Goal: Information Seeking & Learning: Learn about a topic

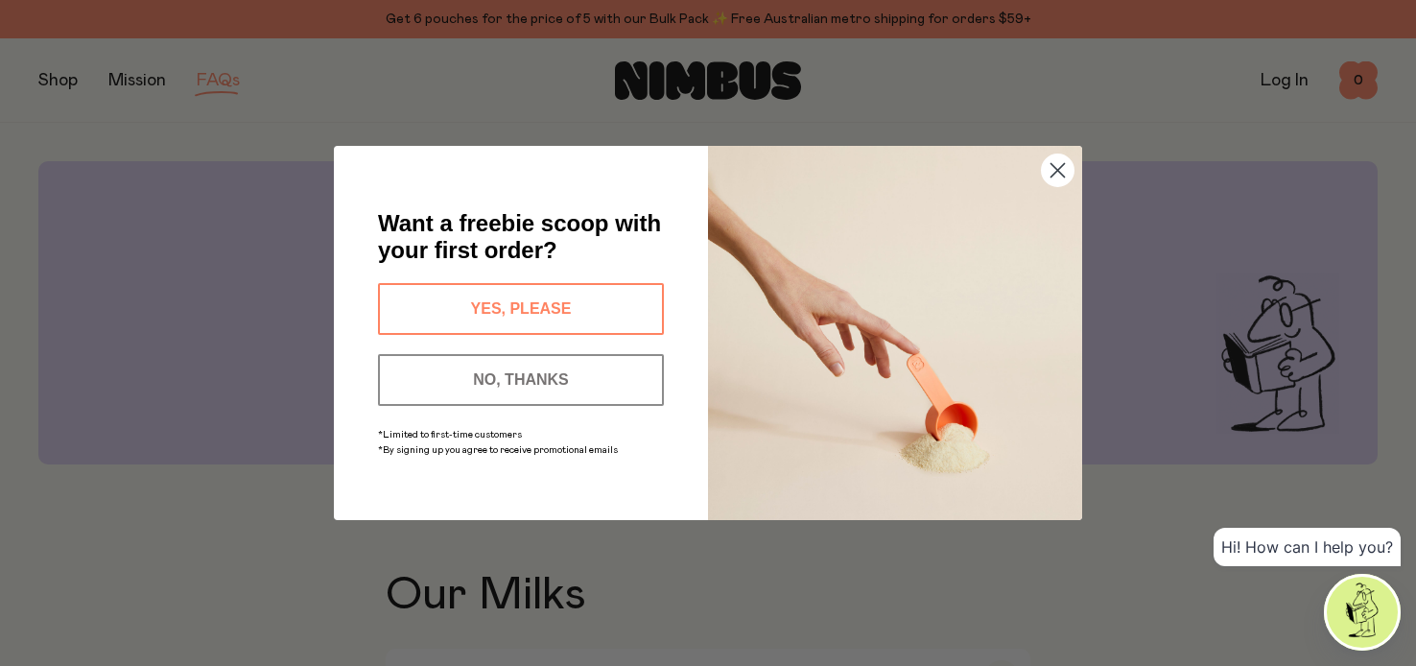
click at [592, 304] on button "YES, PLEASE" at bounding box center [521, 309] width 286 height 52
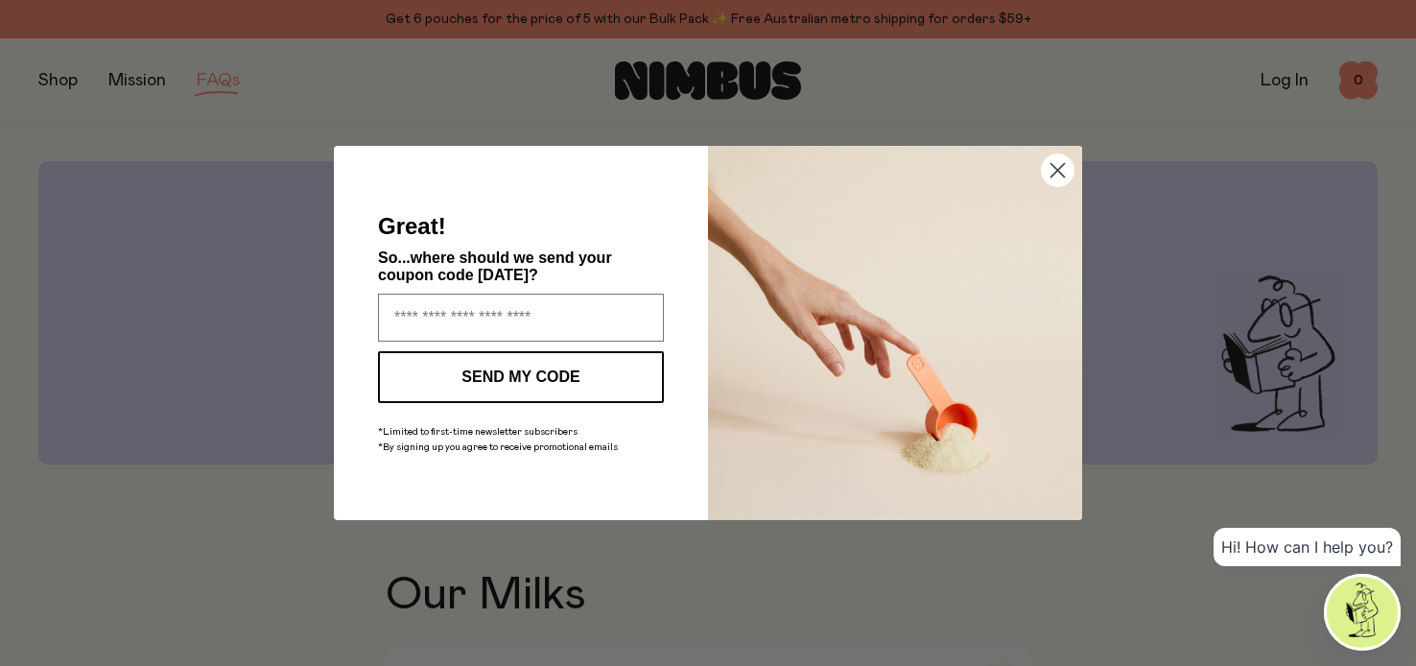
click at [1067, 166] on circle "Close dialog" at bounding box center [1058, 170] width 32 height 32
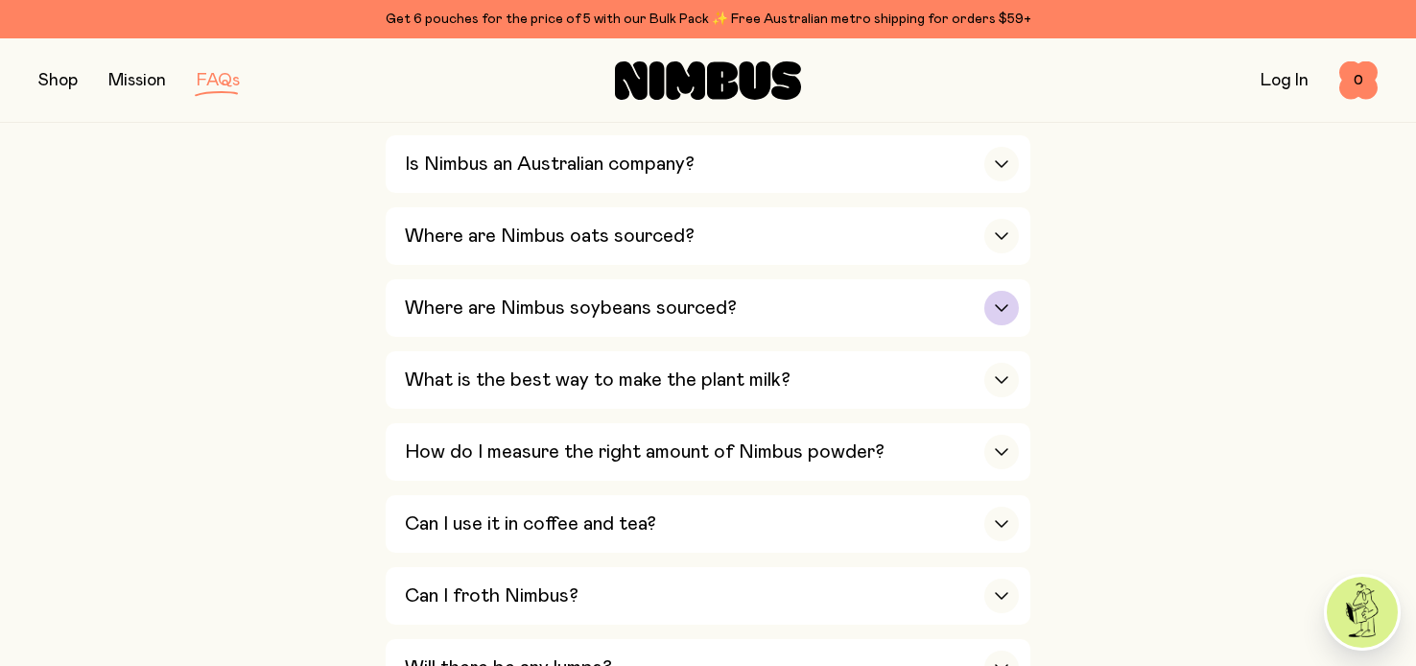
scroll to position [522, 0]
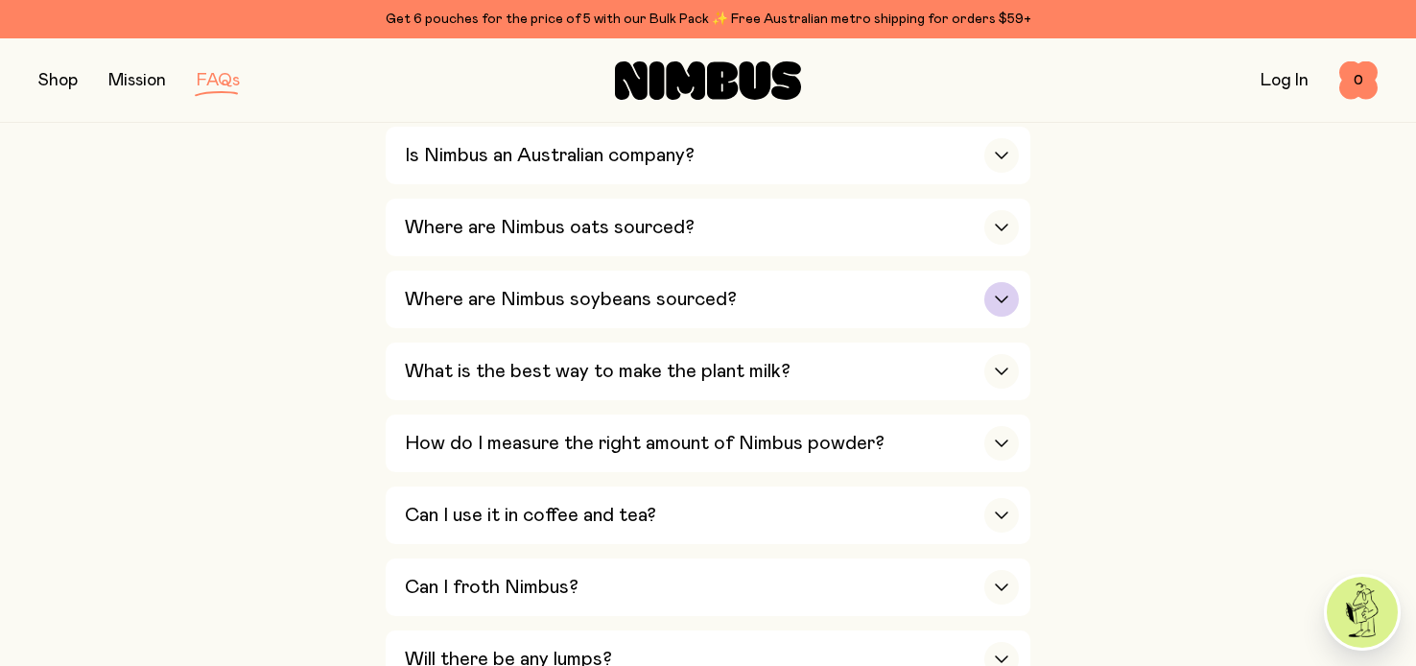
click at [749, 318] on div "Where are Nimbus soybeans sourced?" at bounding box center [712, 300] width 614 height 58
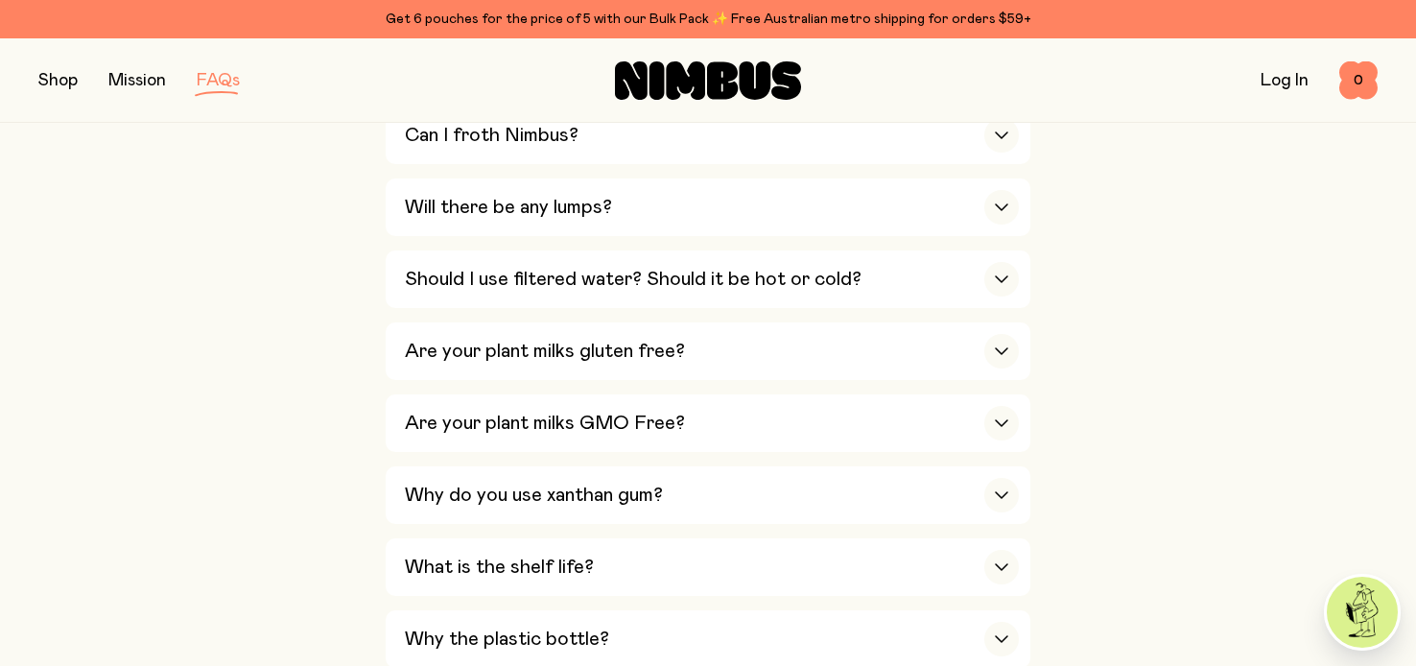
scroll to position [1241, 0]
drag, startPoint x: 532, startPoint y: 290, endPoint x: 505, endPoint y: 280, distance: 28.5
click at [532, 290] on h3 "Should I use filtered water? Should it be hot or cold?" at bounding box center [633, 278] width 457 height 23
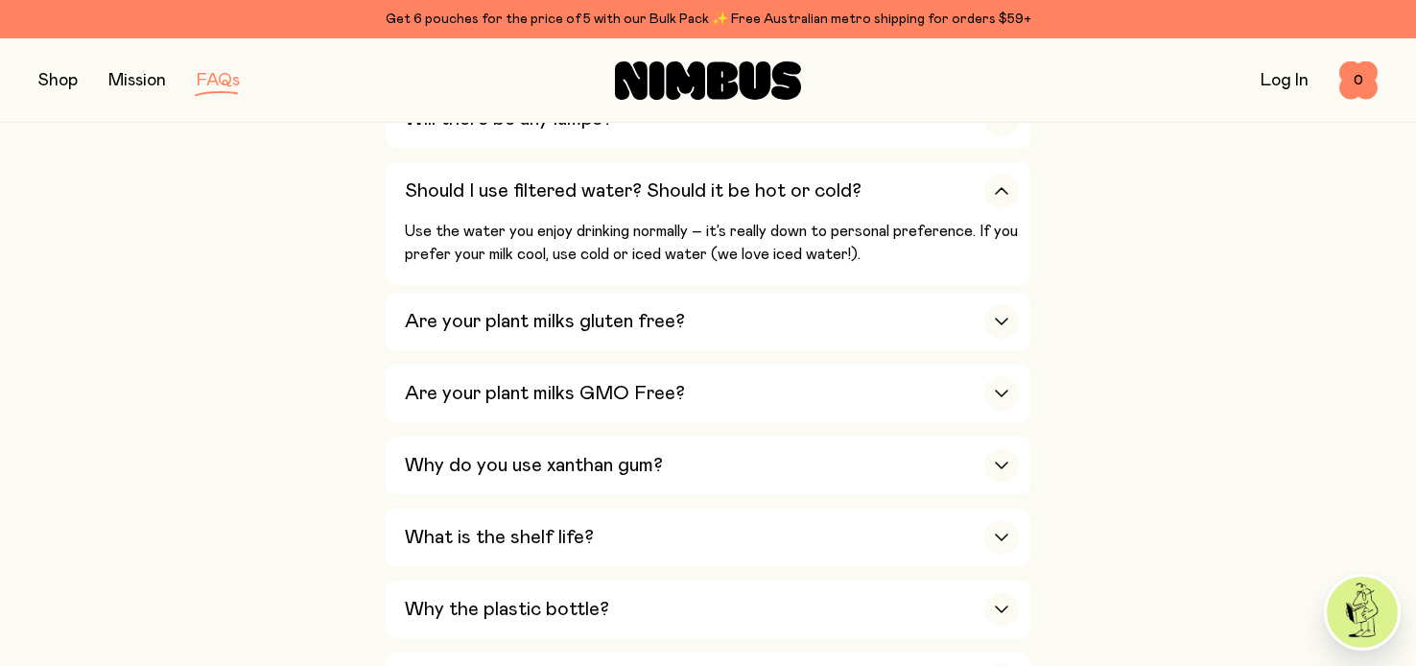
scroll to position [1066, 0]
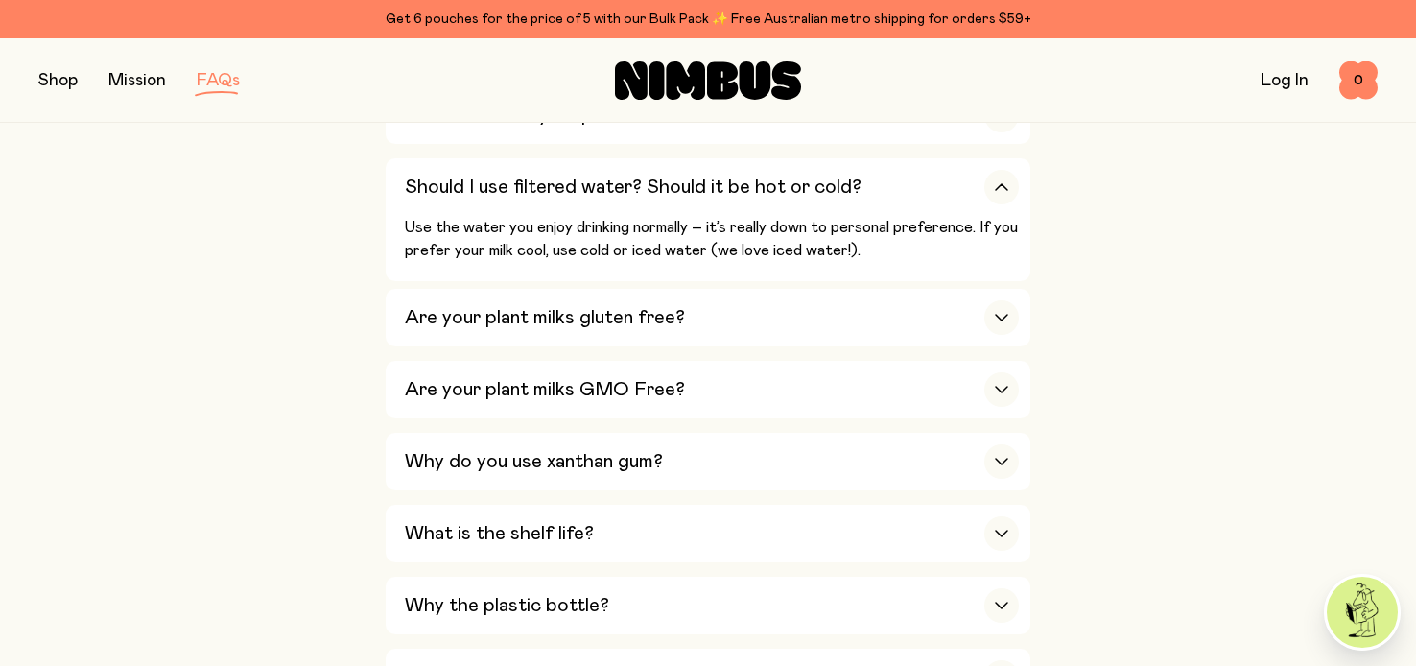
click at [57, 80] on button "button" at bounding box center [57, 80] width 39 height 27
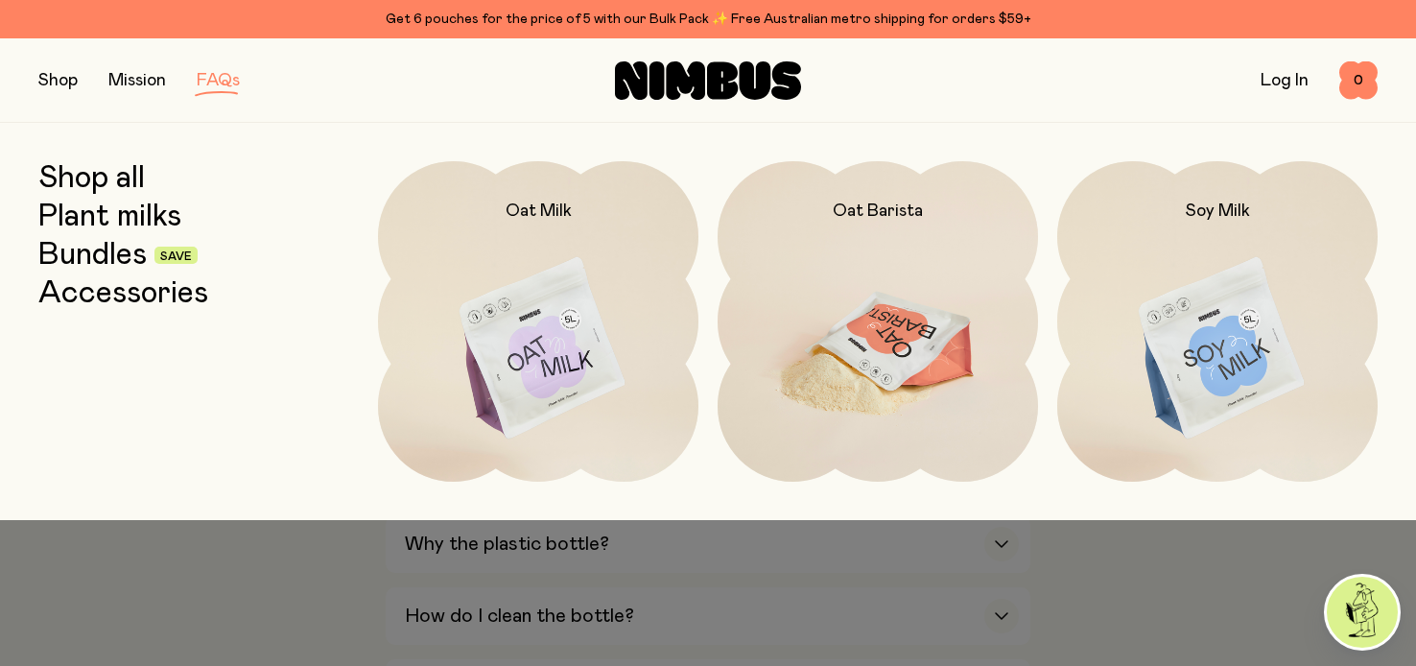
scroll to position [1131, 0]
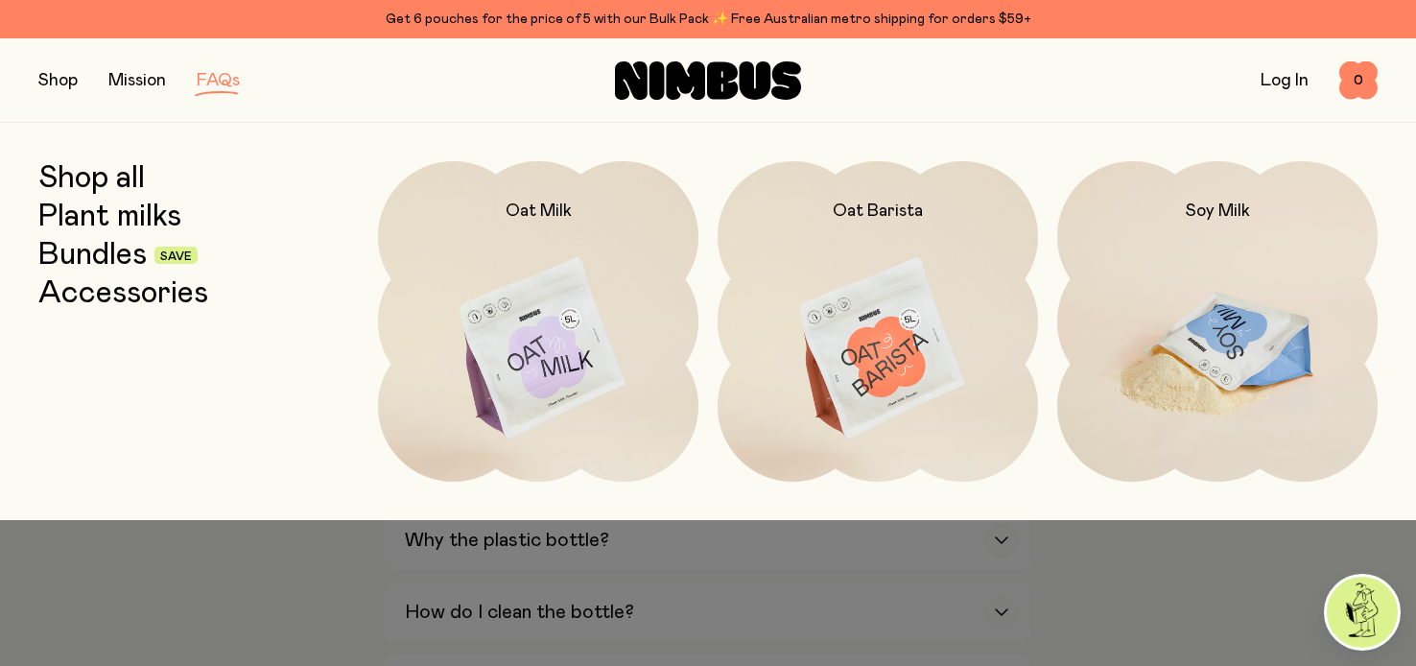
click at [1146, 311] on img at bounding box center [1217, 349] width 320 height 376
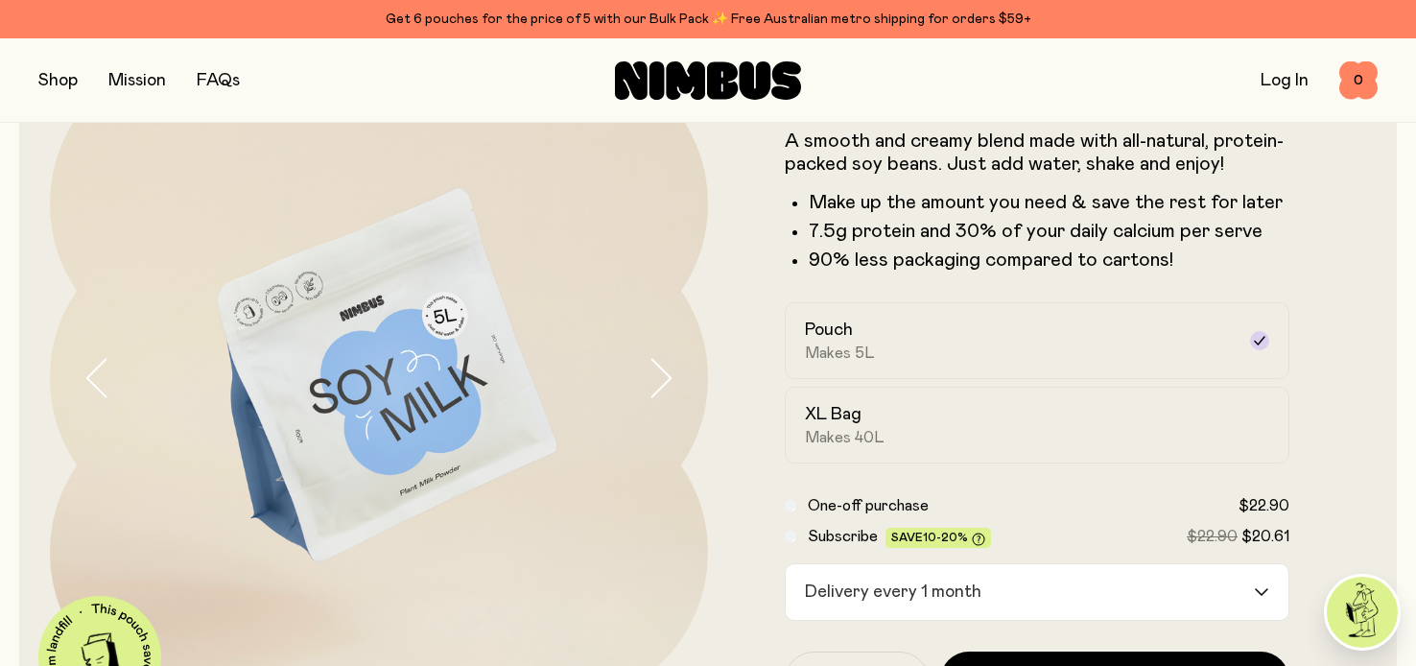
scroll to position [141, 0]
